Goal: Obtain resource: Obtain resource

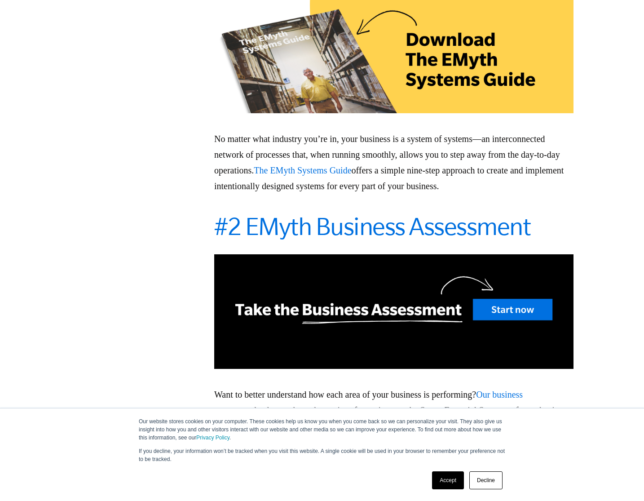
scroll to position [1038, 0]
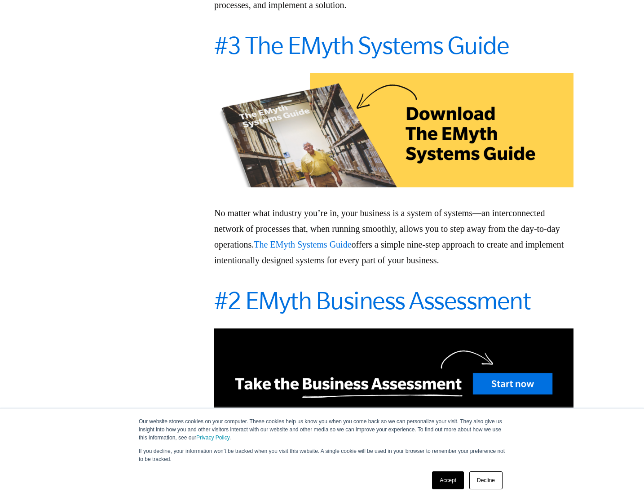
click at [351, 249] on span "The EMyth Systems Guide" at bounding box center [302, 244] width 97 height 10
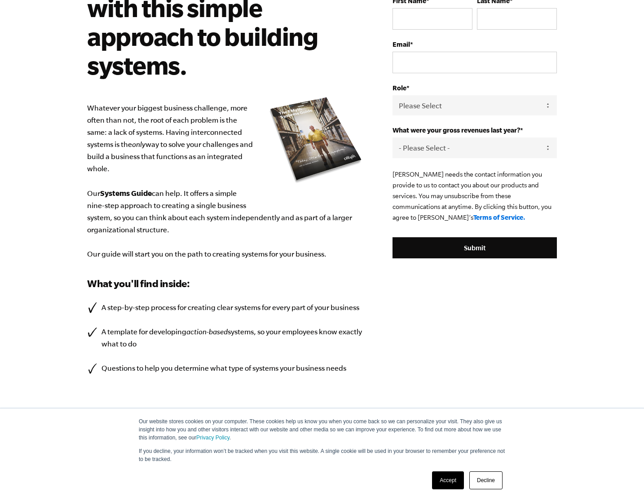
scroll to position [121, 0]
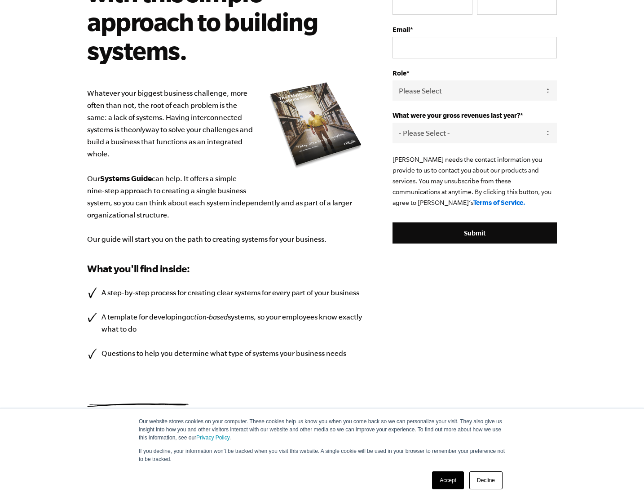
click at [448, 477] on link "Accept" at bounding box center [448, 480] width 32 height 18
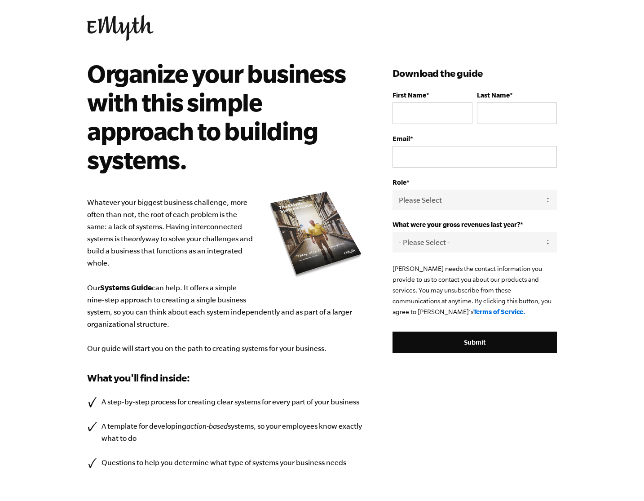
scroll to position [0, 0]
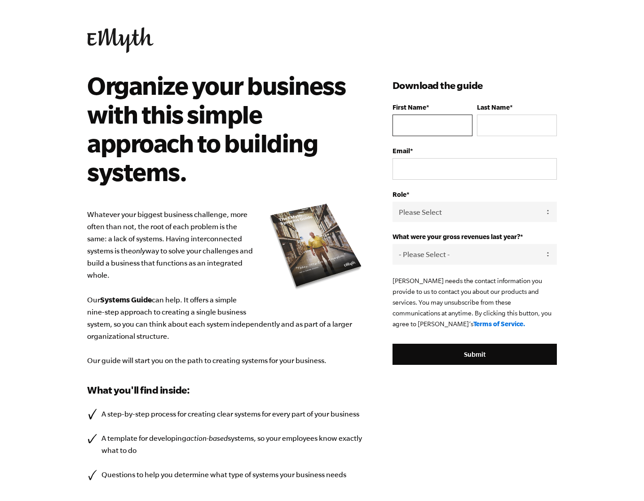
click at [429, 128] on input "First Name *" at bounding box center [433, 126] width 80 height 22
type input "Jeff"
type input "Goldsmith"
drag, startPoint x: 429, startPoint y: 165, endPoint x: 375, endPoint y: 165, distance: 53.9
click at [375, 165] on div "Organize your business with this simple approach to building systems. Whatever …" at bounding box center [321, 299] width 491 height 457
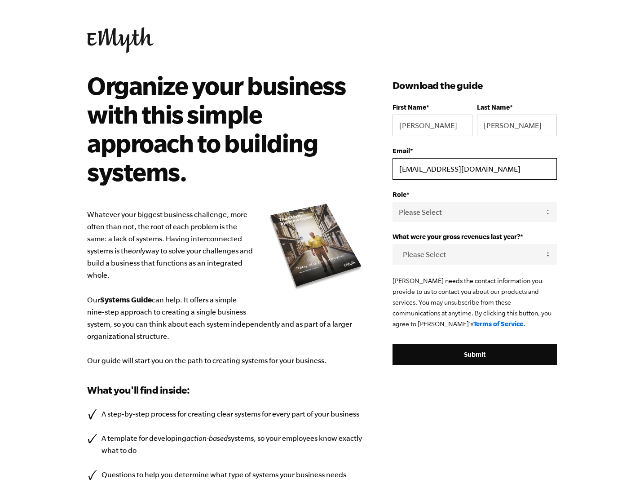
type input "jgoldsmith@grandtoursinc.com"
click at [461, 217] on select "Please Select Owner Partner / Co-Owner Executive Employee / Other" at bounding box center [475, 212] width 164 height 20
select select "Owner"
click at [393, 202] on select "Please Select Owner Partner / Co-Owner Executive Employee / Other" at bounding box center [475, 212] width 164 height 20
click at [465, 256] on select "- Please Select - 0-75K 76-150K 151-275K 276-500K 501-750K 751-1M 1-2.5M 2.5-5M…" at bounding box center [475, 254] width 164 height 20
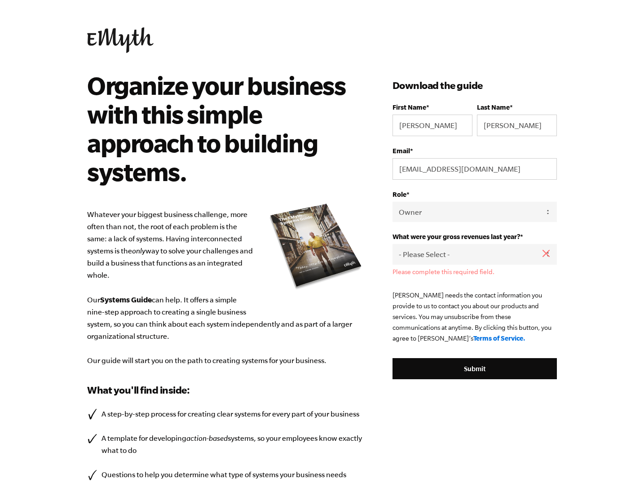
click at [520, 236] on span "What were your gross revenues last year?" at bounding box center [457, 237] width 128 height 8
click at [520, 244] on select "- Please Select - 0-75K 76-150K 151-275K 276-500K 501-750K 751-1M 1-2.5M 2.5-5M…" at bounding box center [475, 254] width 164 height 20
click at [471, 256] on select "- Please Select - 0-75K 76-150K 151-275K 276-500K 501-750K 751-1M 1-2.5M 2.5-5M…" at bounding box center [475, 254] width 164 height 20
click at [476, 256] on select "- Please Select - 0-75K 76-150K 151-275K 276-500K 501-750K 751-1M 1-2.5M 2.5-5M…" at bounding box center [475, 254] width 164 height 20
click at [393, 244] on select "- Please Select - 0-75K 76-150K 151-275K 276-500K 501-750K 751-1M 1-2.5M 2.5-5M…" at bounding box center [475, 254] width 164 height 20
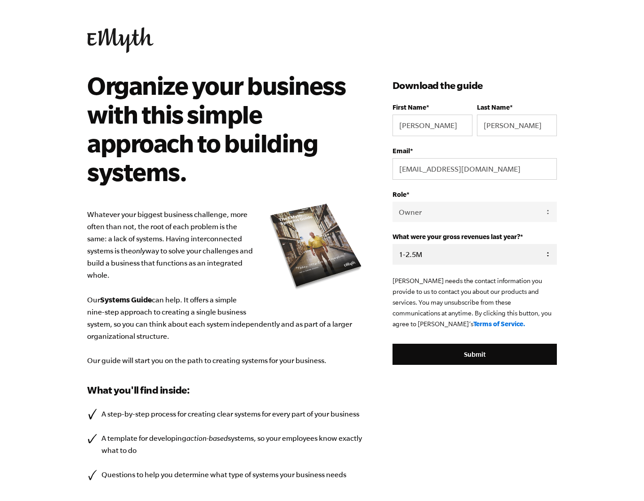
click at [511, 255] on select "- Please Select - 0-75K 76-150K 151-275K 276-500K 501-750K 751-1M 1-2.5M 2.5-5M…" at bounding box center [475, 254] width 164 height 20
select select "5-10M"
click at [393, 244] on select "- Please Select - 0-75K 76-150K 151-275K 276-500K 501-750K 751-1M 1-2.5M 2.5-5M…" at bounding box center [475, 254] width 164 height 20
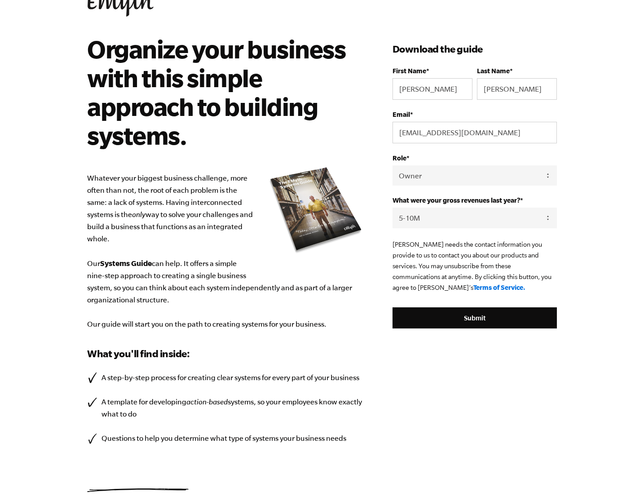
scroll to position [44, 0]
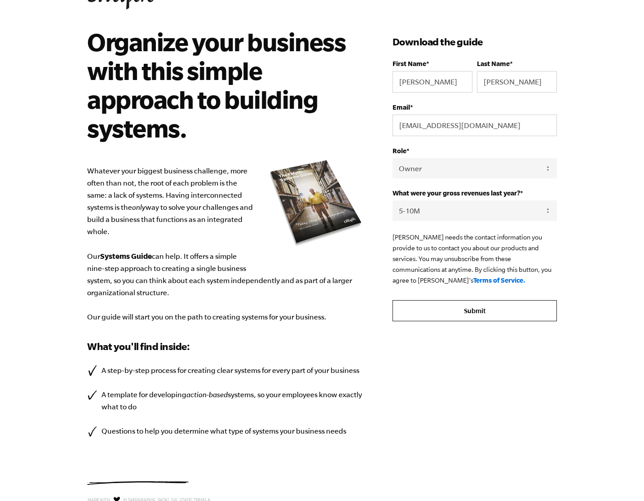
click at [480, 310] on input "Submit" at bounding box center [475, 311] width 164 height 22
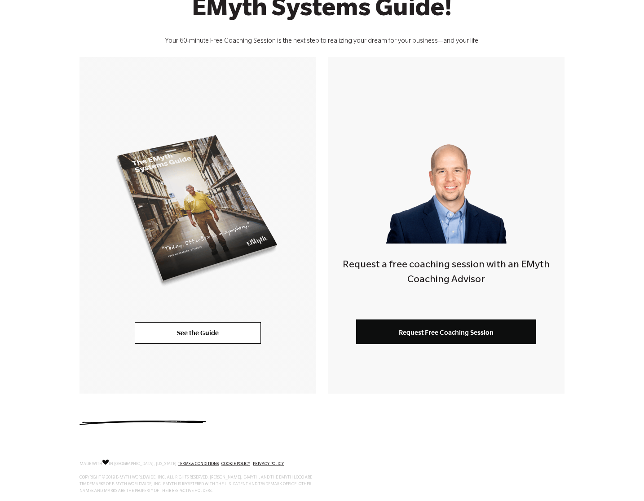
scroll to position [146, 0]
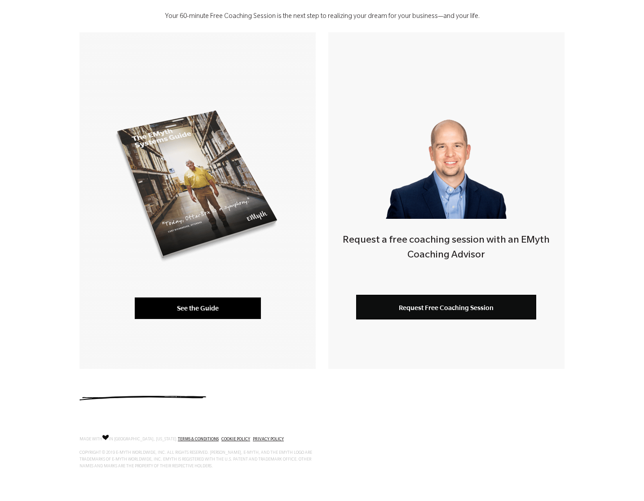
click at [209, 310] on link "See the Guide" at bounding box center [198, 308] width 126 height 22
